Goal: Task Accomplishment & Management: Use online tool/utility

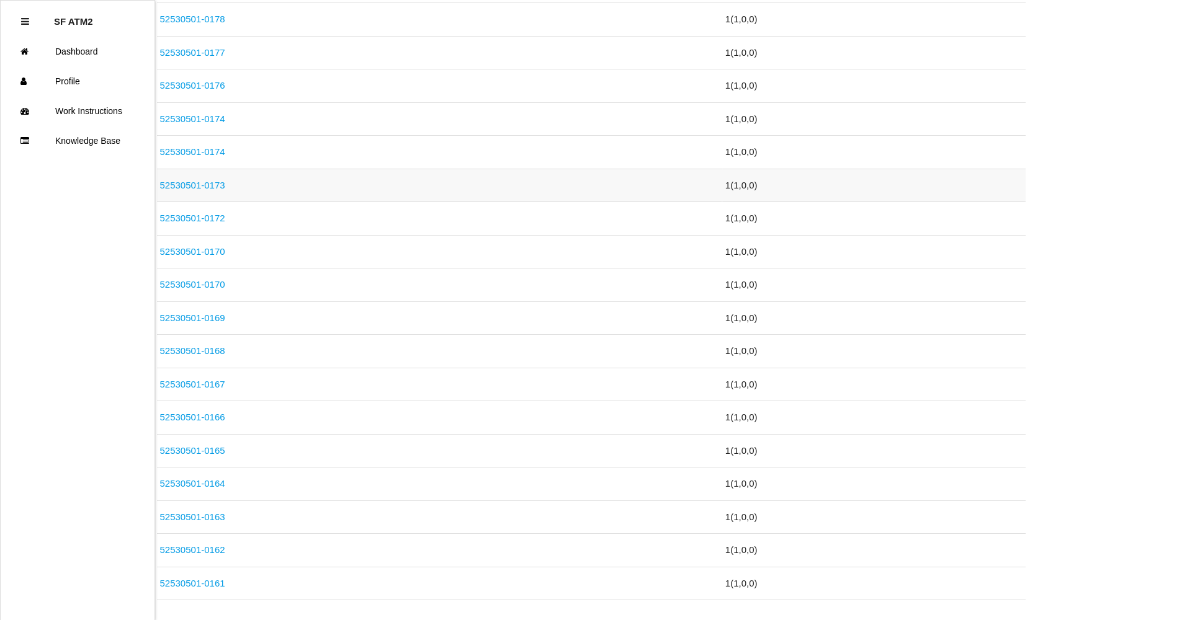
scroll to position [543, 0]
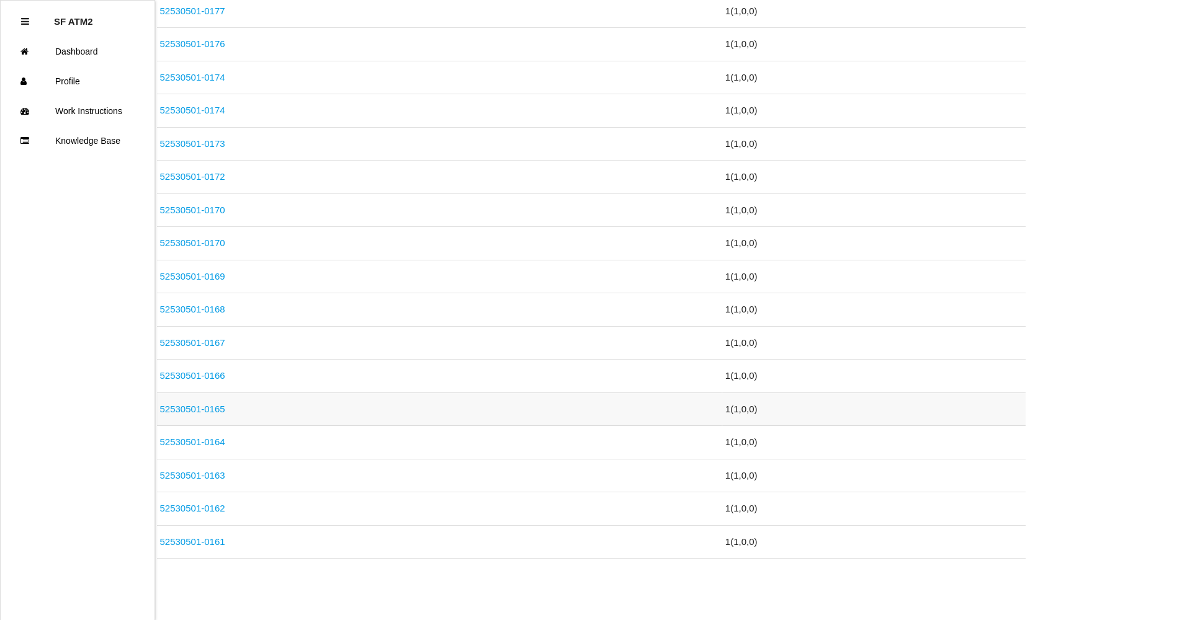
click at [223, 404] on link "52530501-0165" at bounding box center [192, 409] width 65 height 11
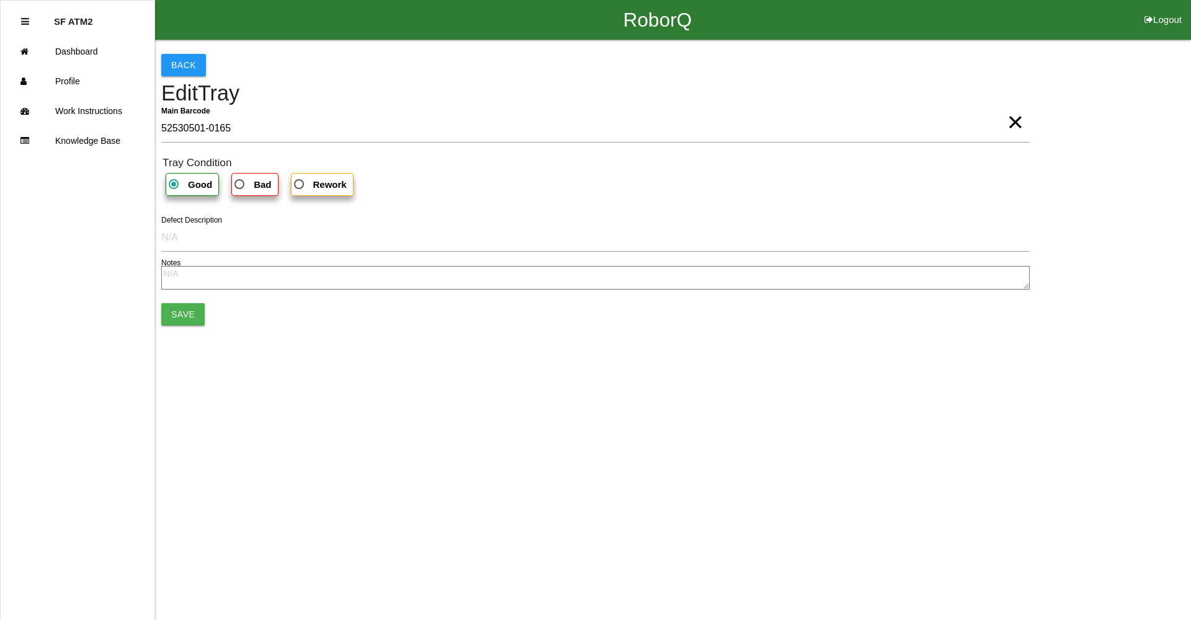
click at [250, 187] on span "Bad" at bounding box center [251, 185] width 39 height 16
click at [240, 185] on input "Bad" at bounding box center [236, 181] width 8 height 8
radio input "true"
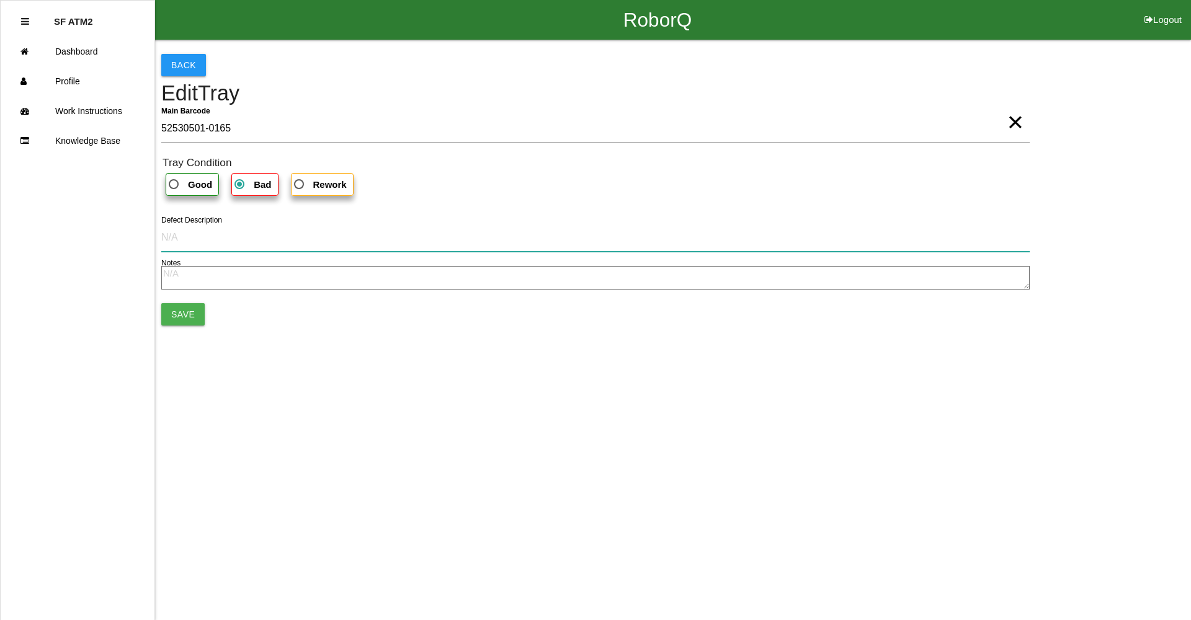
click at [189, 233] on input "Defect Description" at bounding box center [595, 237] width 869 height 29
type input "cut into part"
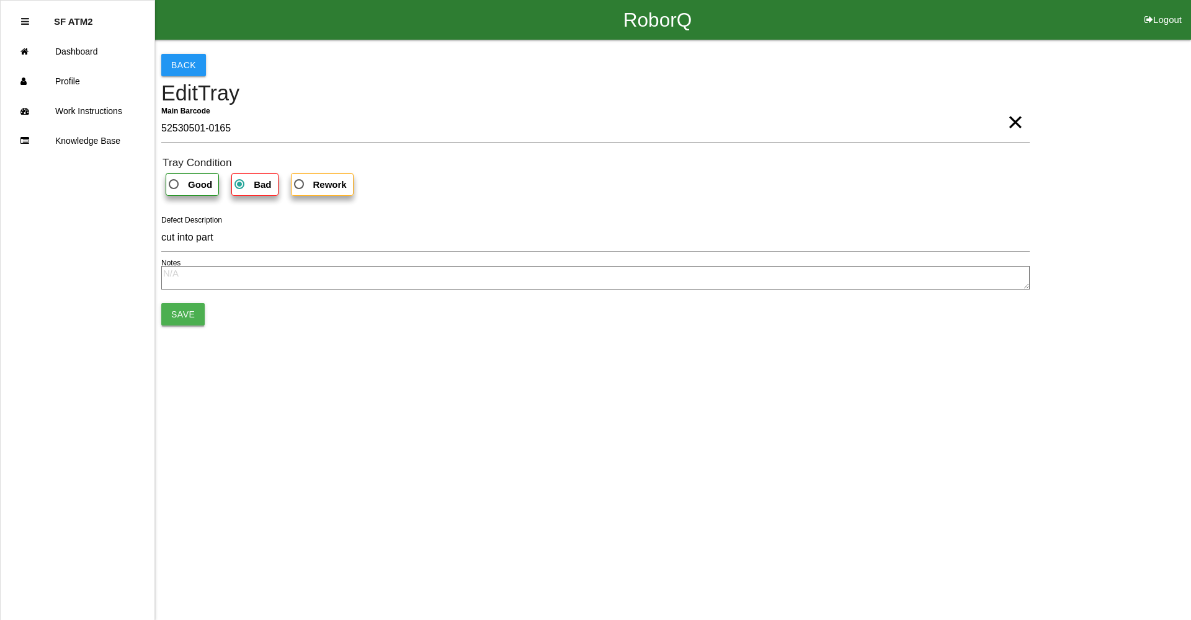
click at [177, 316] on button "Save" at bounding box center [182, 314] width 43 height 22
